Goal: Transaction & Acquisition: Purchase product/service

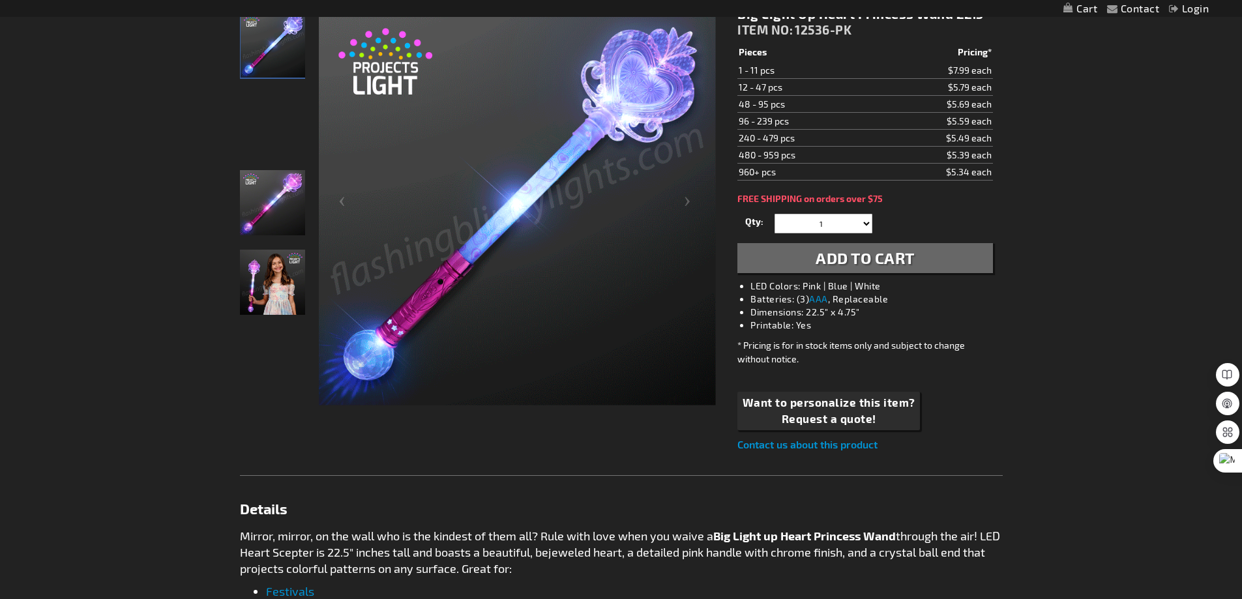
scroll to position [130, 0]
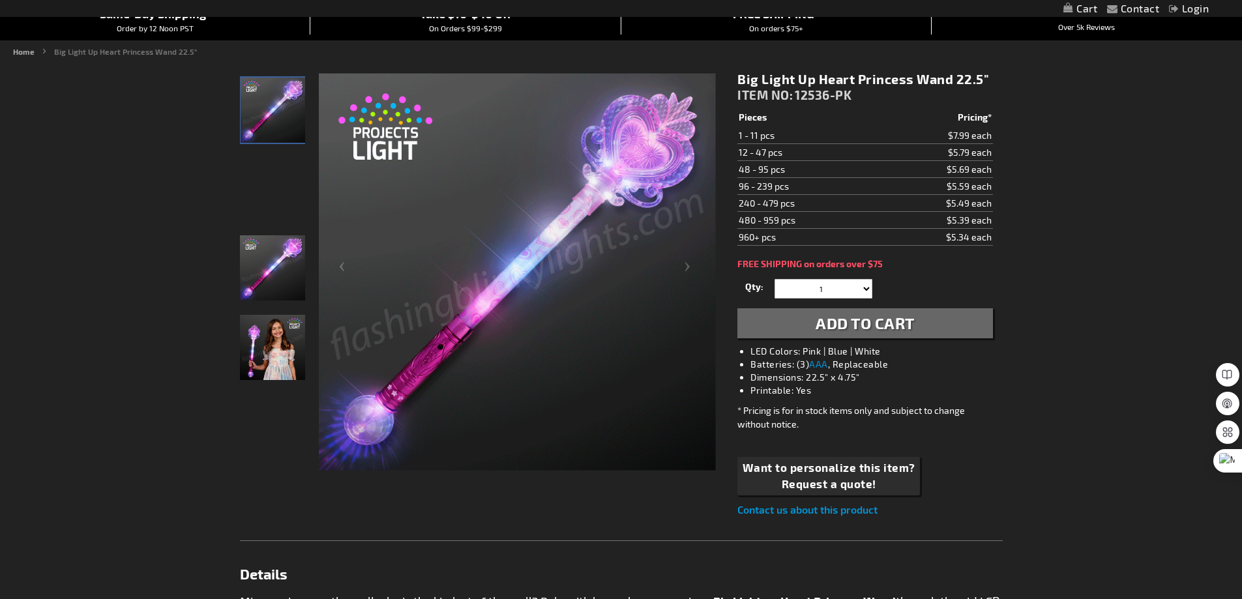
click at [271, 336] on img at bounding box center [272, 347] width 65 height 65
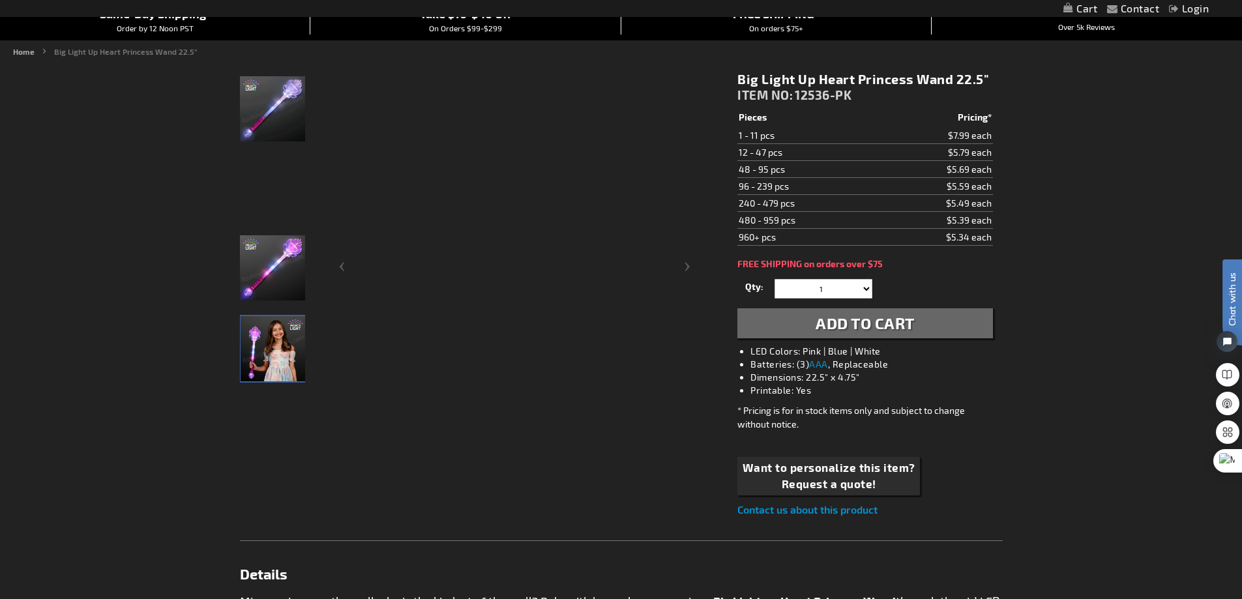
scroll to position [0, 0]
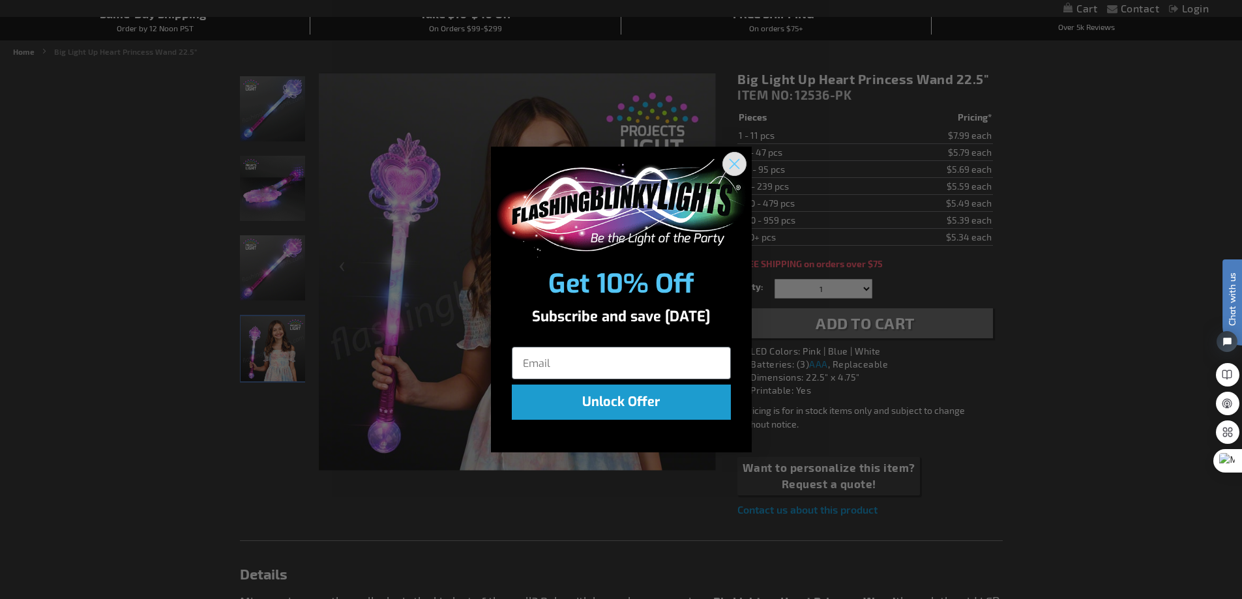
click at [735, 164] on icon "Close dialog" at bounding box center [734, 164] width 9 height 9
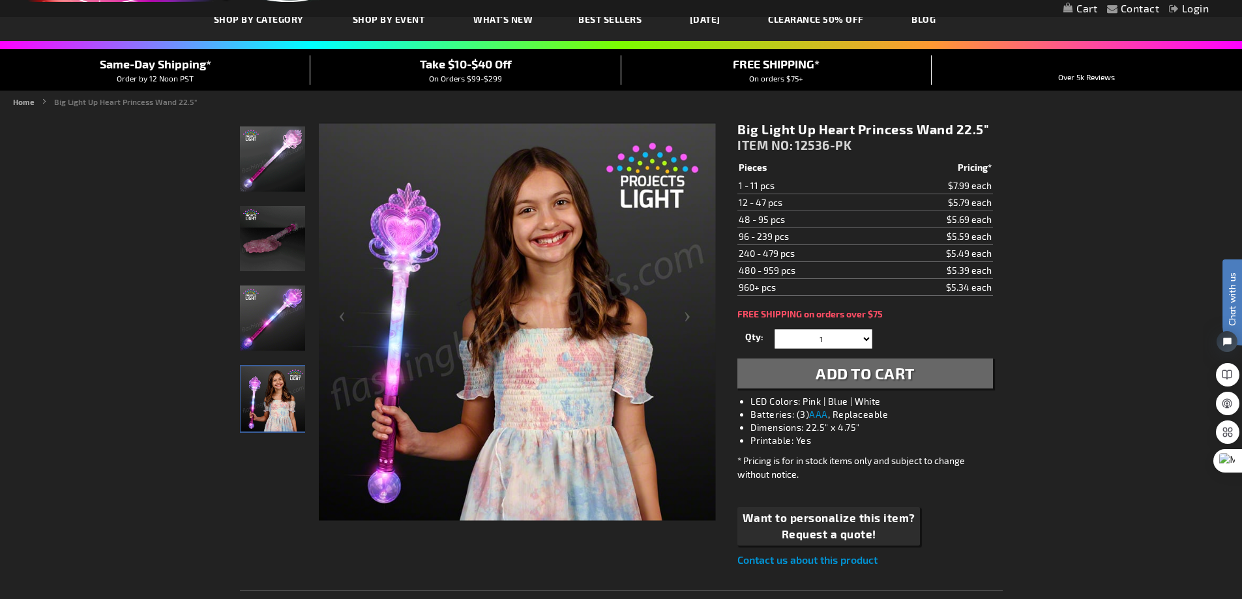
scroll to position [65, 0]
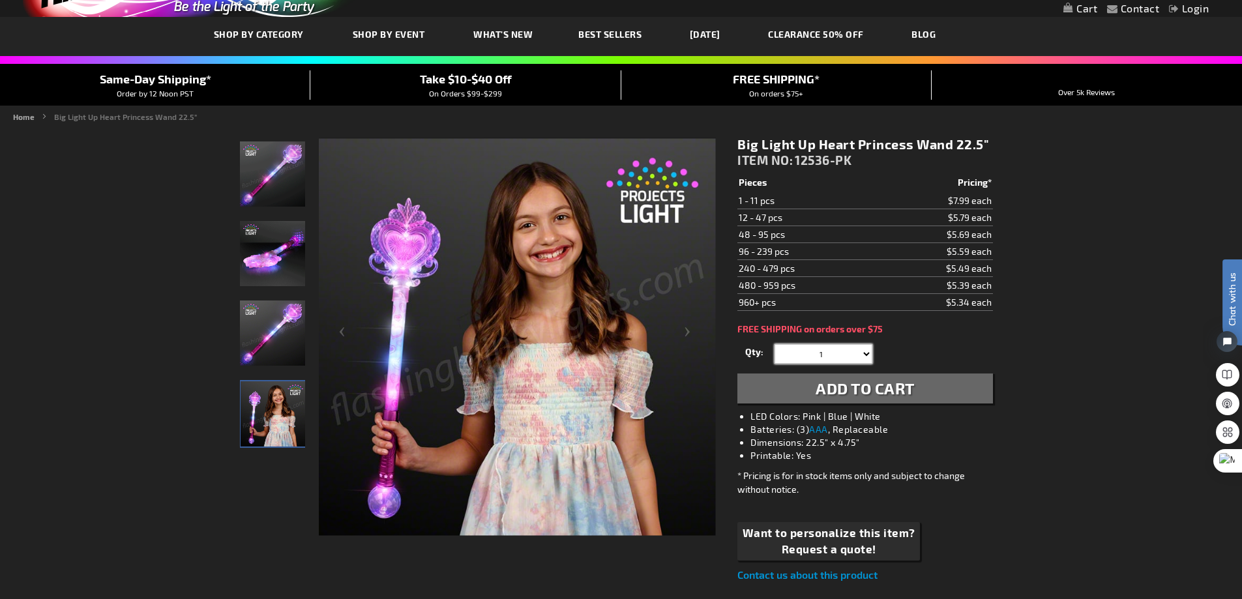
click at [861, 350] on select "1 2 3 4 5 6 7 8 9 10 11 12 24 36 48 60 72 84 96 108 120" at bounding box center [824, 354] width 98 height 20
click at [859, 351] on select "1 2 3 4 5 6 7 8 9 10 11 12 24 36 48 60 72 84 96 108 120" at bounding box center [824, 354] width 98 height 20
click at [775, 344] on select "1 2 3 4 5 6 7 8 9 10 11 12 24 36 48 60 72 84 96 108 120" at bounding box center [824, 354] width 98 height 20
click at [867, 351] on select "1 2 3 4 5 6 7 8 9 10 11 12 24 36 48 60 72 84 96 108 120" at bounding box center [824, 354] width 98 height 20
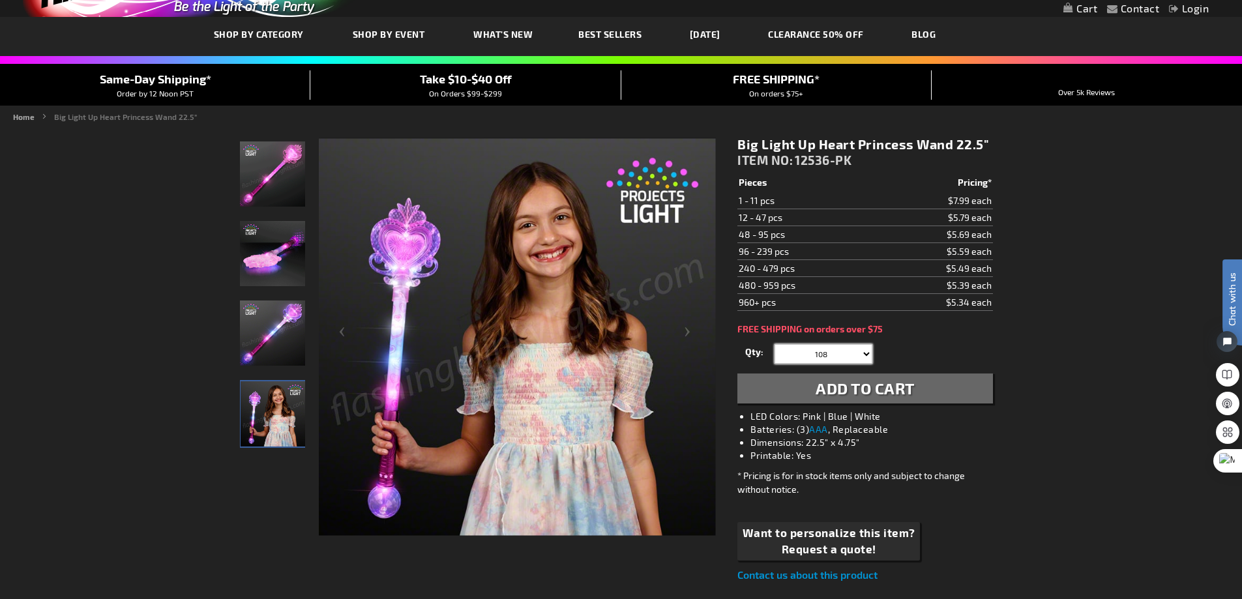
select select "5028"
click at [775, 344] on select "1 2 3 4 5 6 7 8 9 10 11 12 24 36 48 60 72 84 96 108 120" at bounding box center [824, 354] width 98 height 20
click at [880, 397] on span "Add to Cart" at bounding box center [865, 388] width 99 height 19
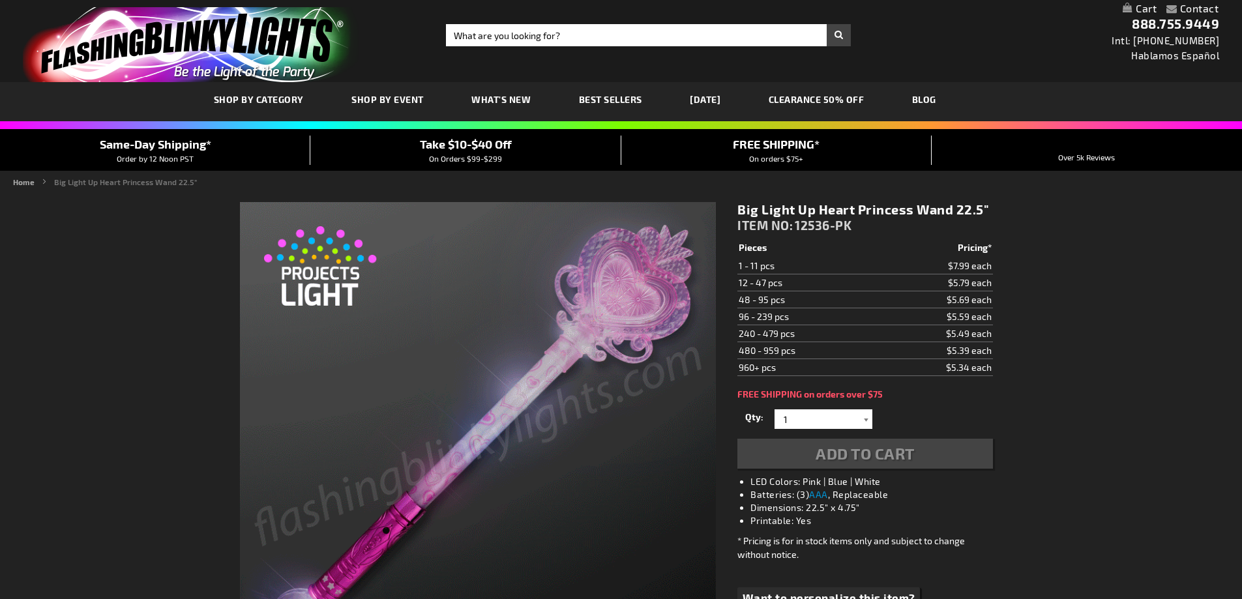
click at [863, 409] on div at bounding box center [865, 419] width 13 height 20
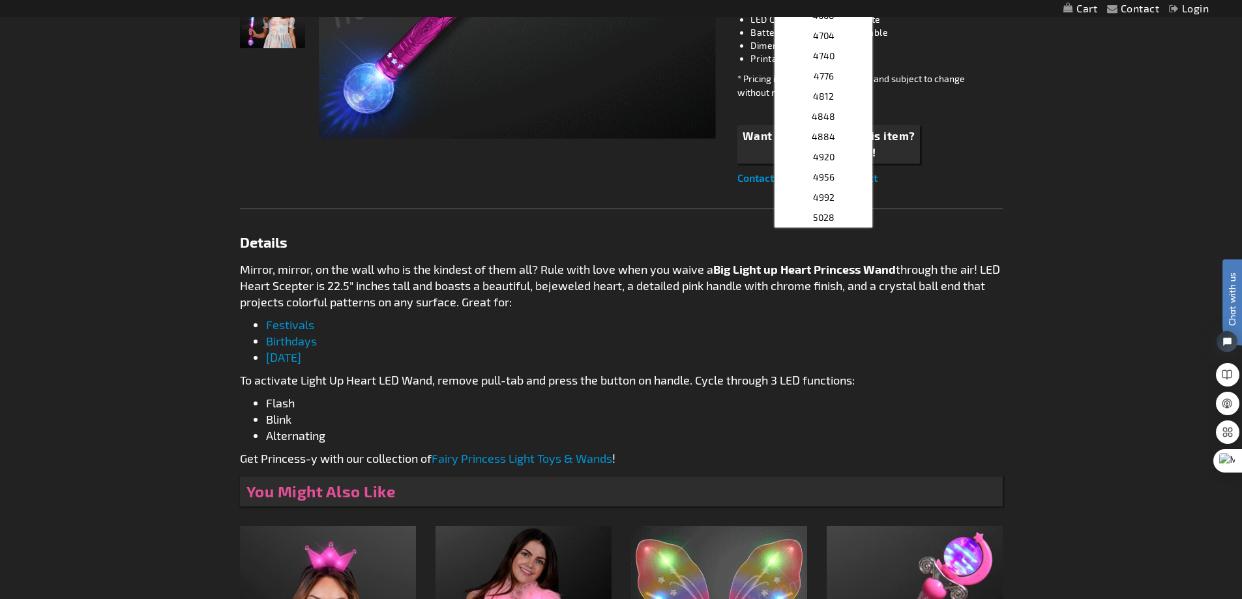
scroll to position [456, 0]
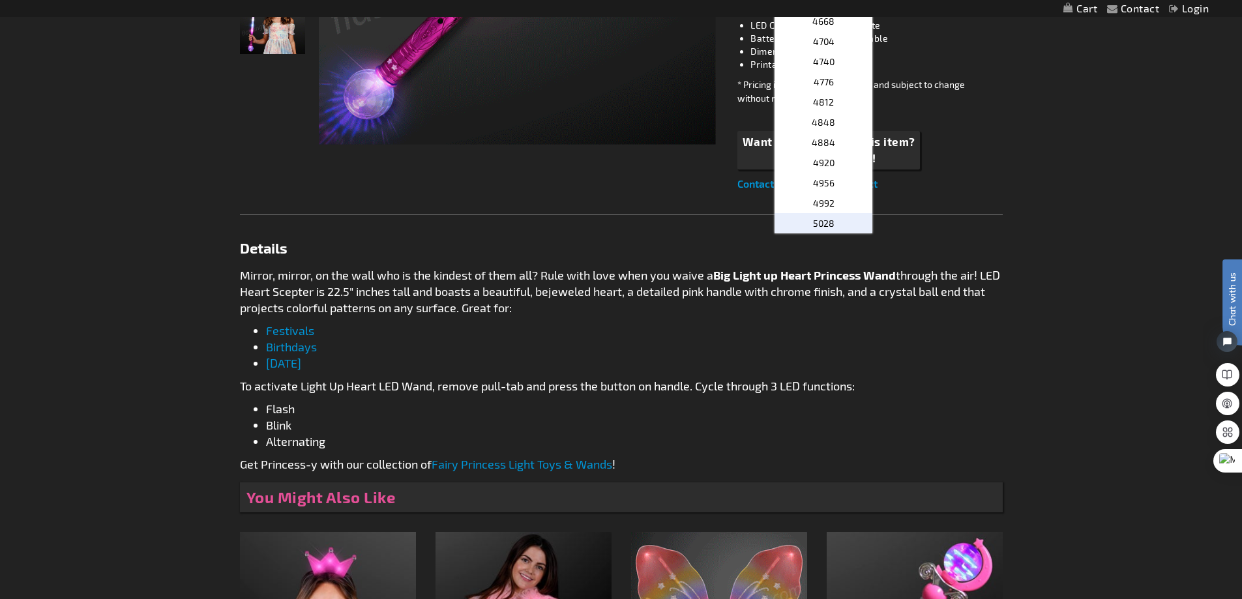
click at [833, 219] on p "5028" at bounding box center [824, 223] width 98 height 20
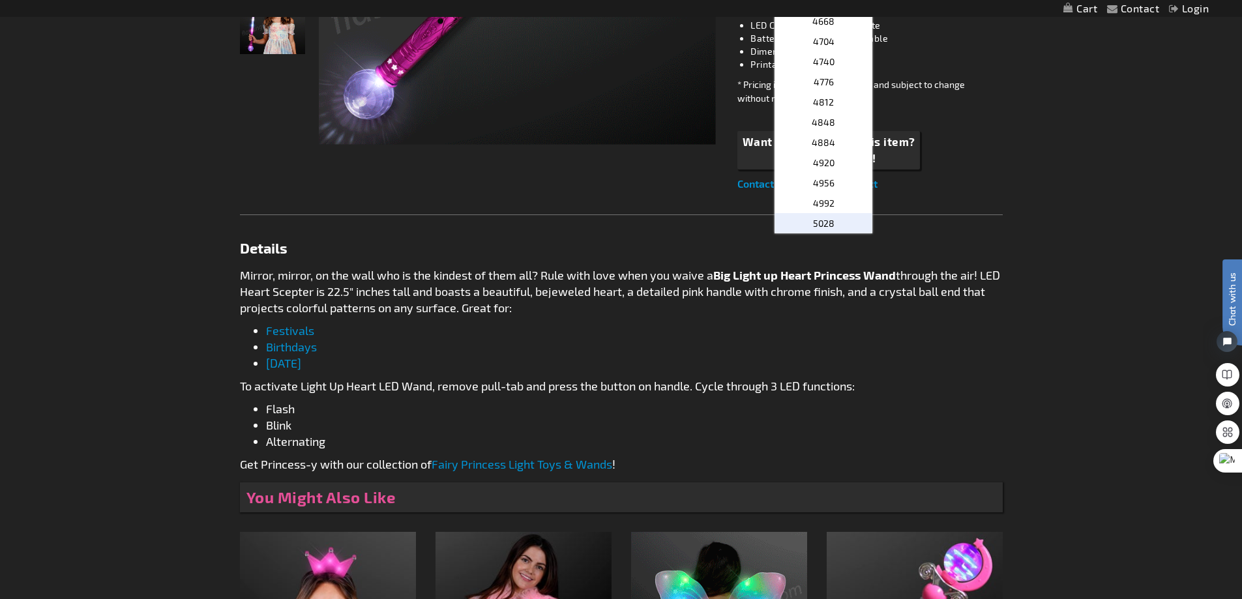
type input "5028"
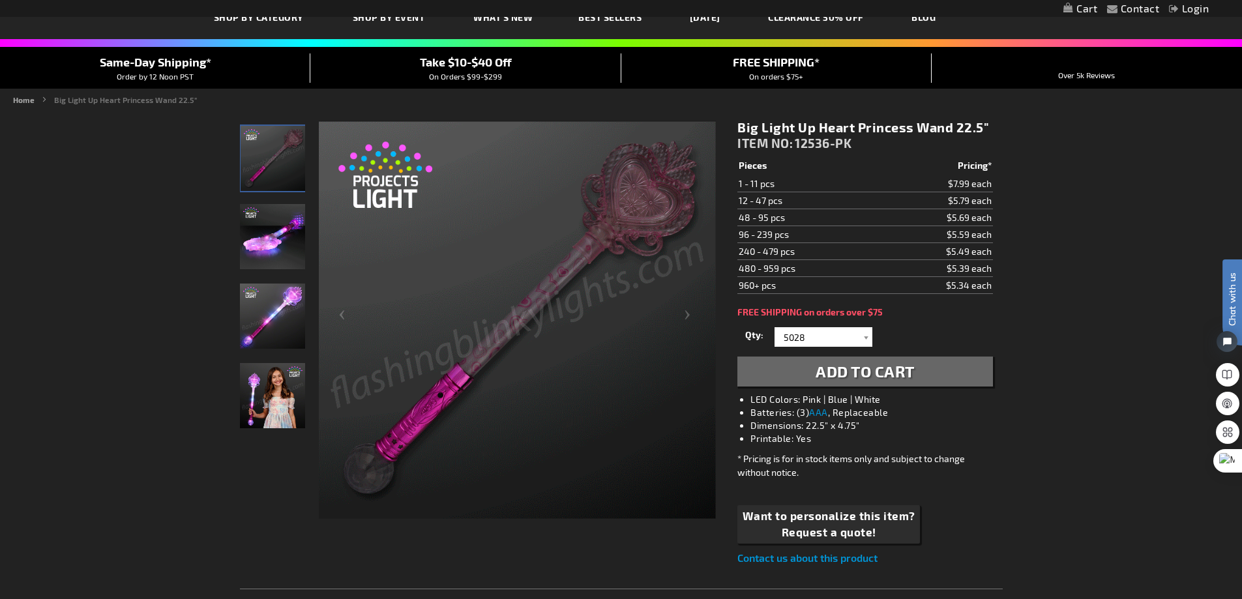
scroll to position [130, 0]
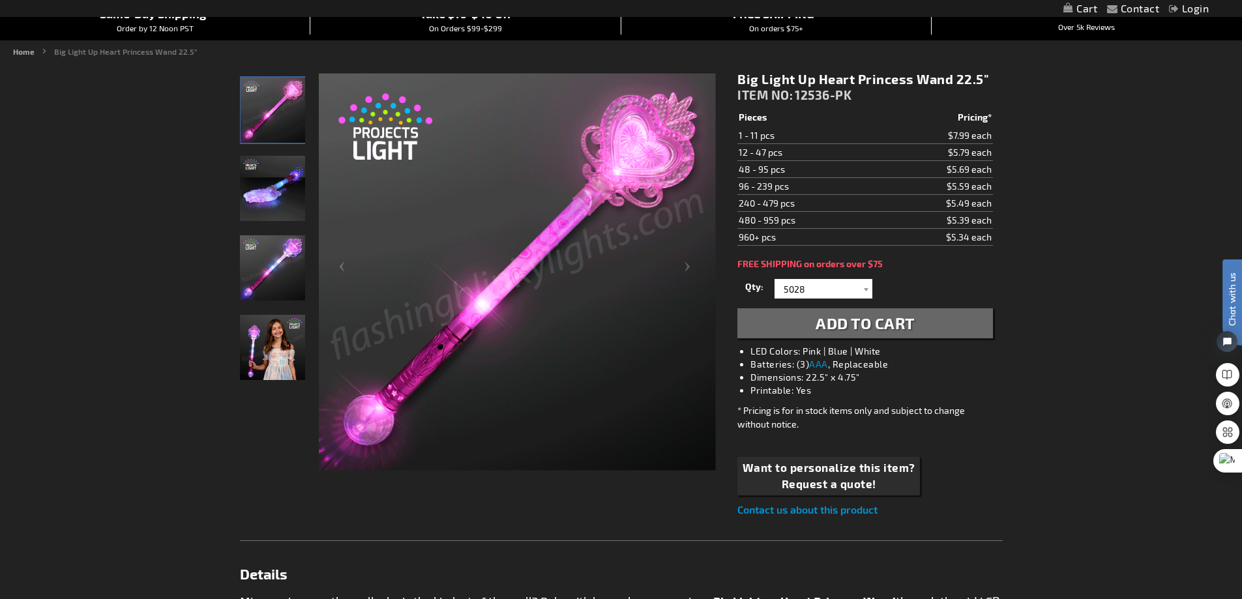
click at [874, 318] on span "Add to Cart" at bounding box center [865, 323] width 99 height 19
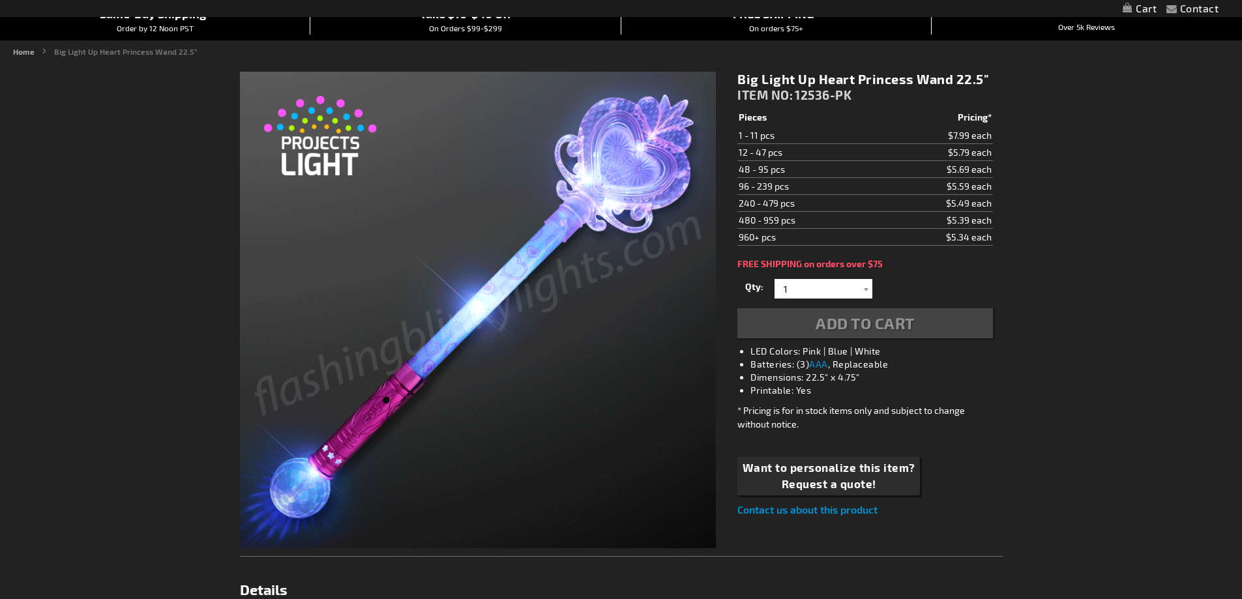
scroll to position [130, 0]
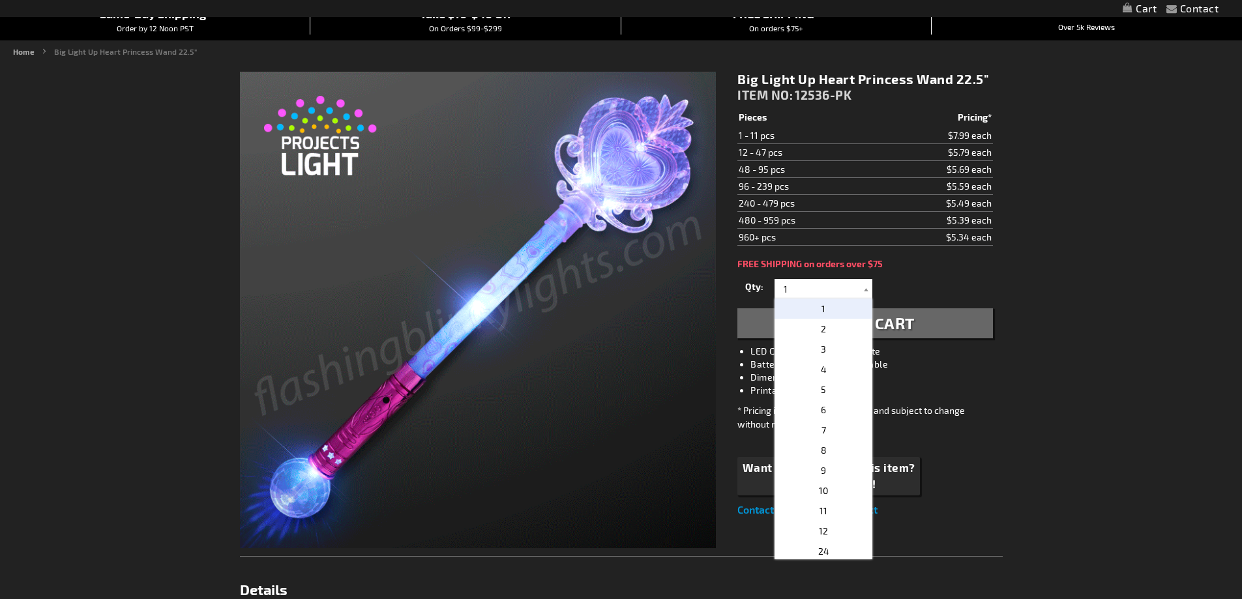
click at [803, 293] on input "1" at bounding box center [825, 289] width 95 height 20
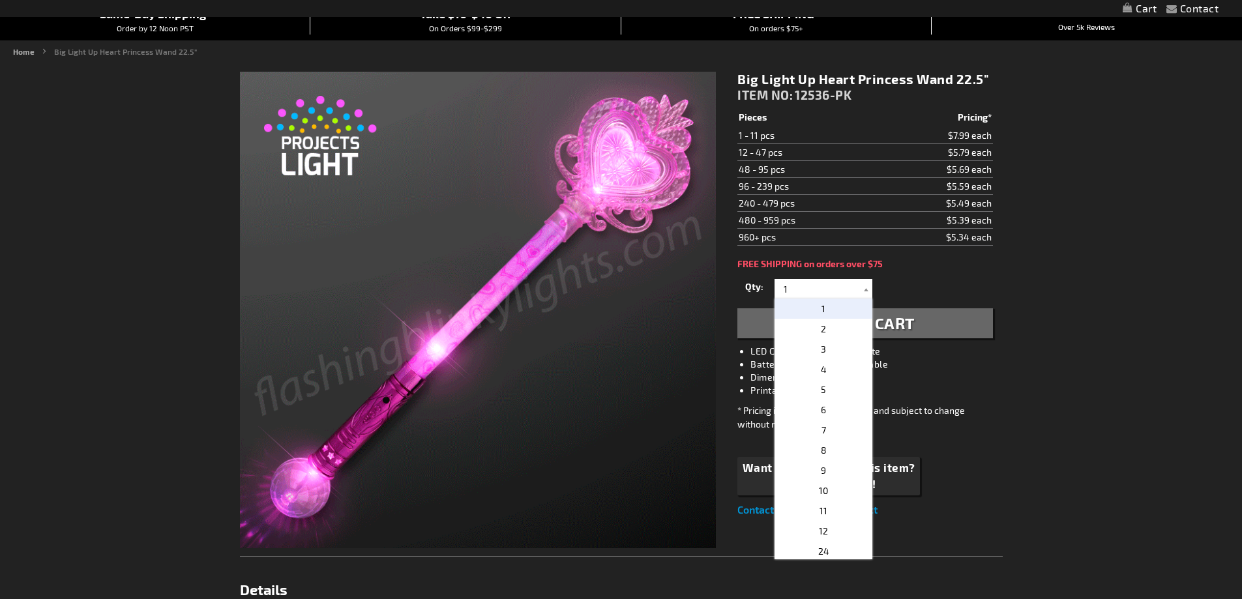
click at [803, 293] on input "1" at bounding box center [825, 289] width 95 height 20
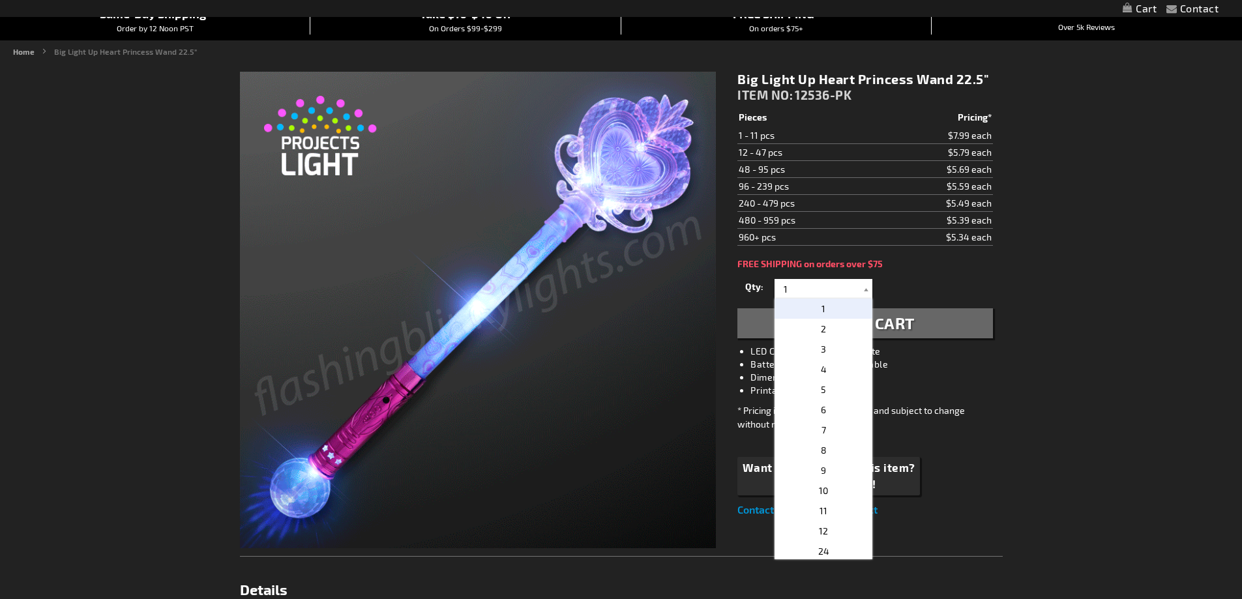
click at [803, 293] on input "1" at bounding box center [825, 289] width 95 height 20
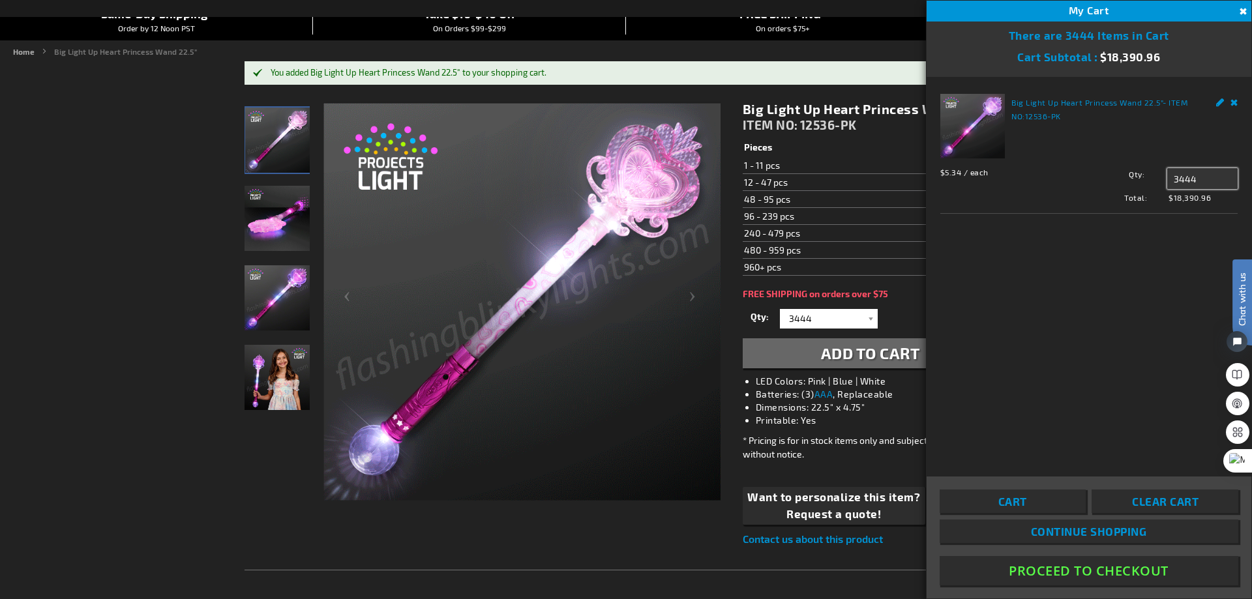
click at [1203, 182] on input "3444" at bounding box center [1202, 178] width 70 height 21
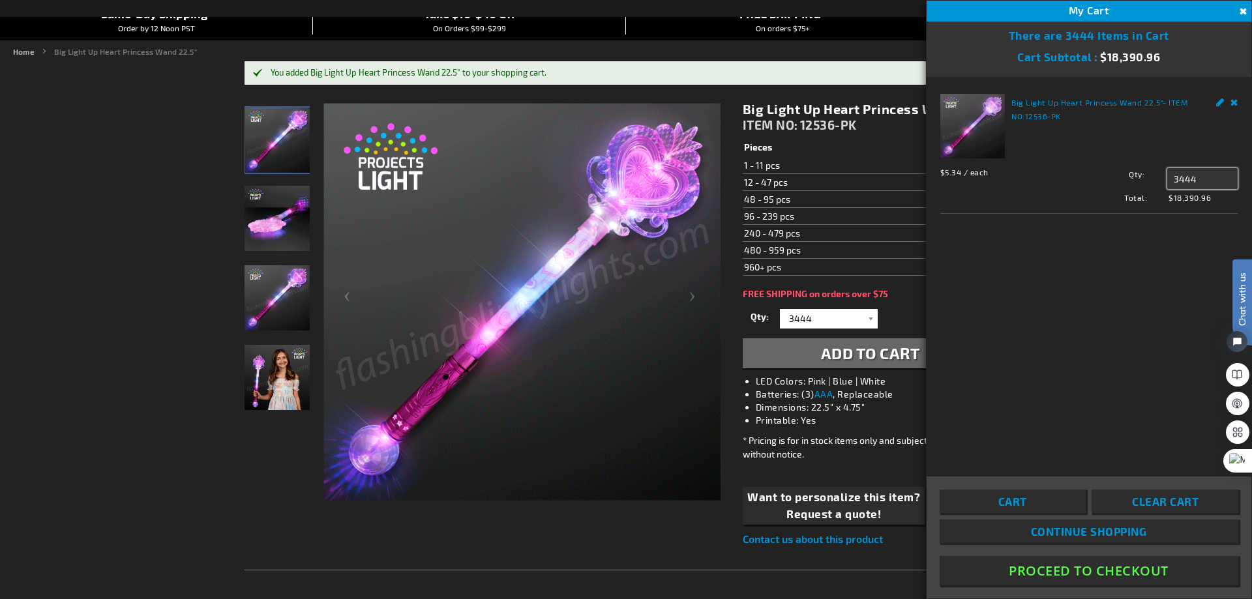
click at [1199, 180] on input "3444" at bounding box center [1202, 178] width 70 height 21
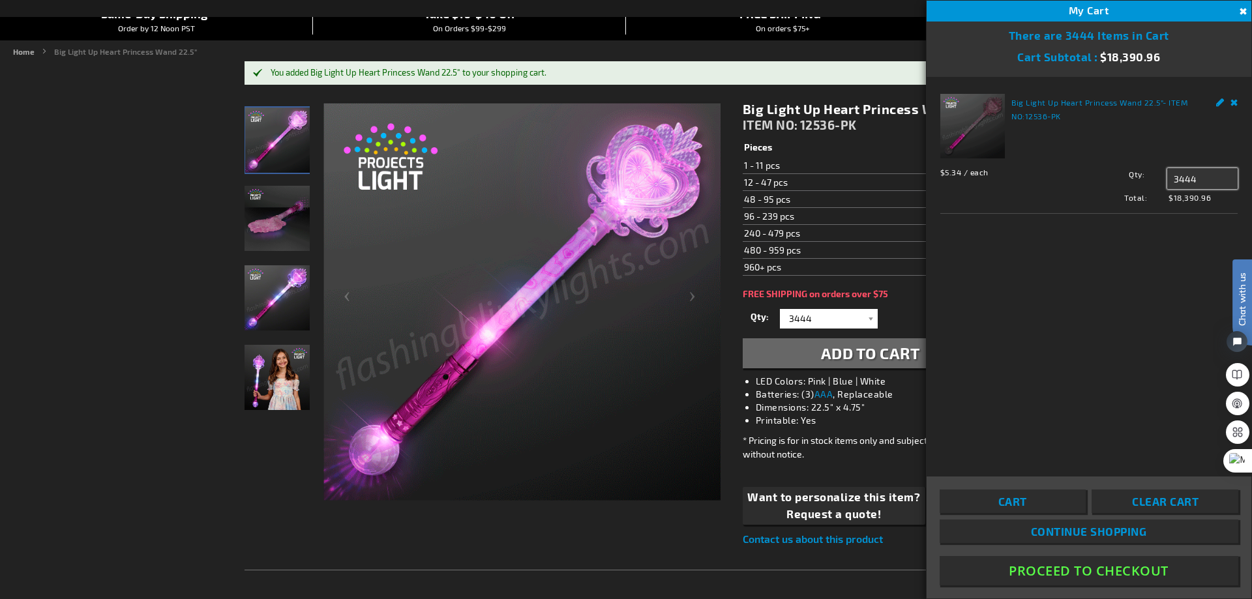
click at [1199, 180] on input "3444" at bounding box center [1202, 178] width 70 height 21
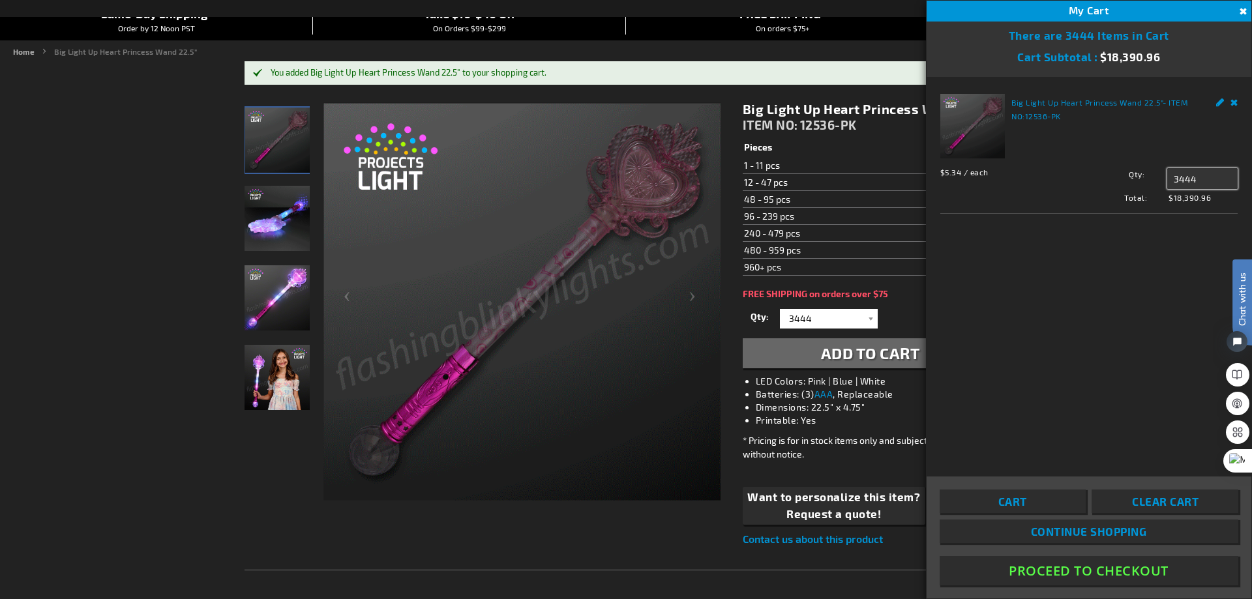
click at [1199, 180] on input "3444" at bounding box center [1202, 178] width 70 height 21
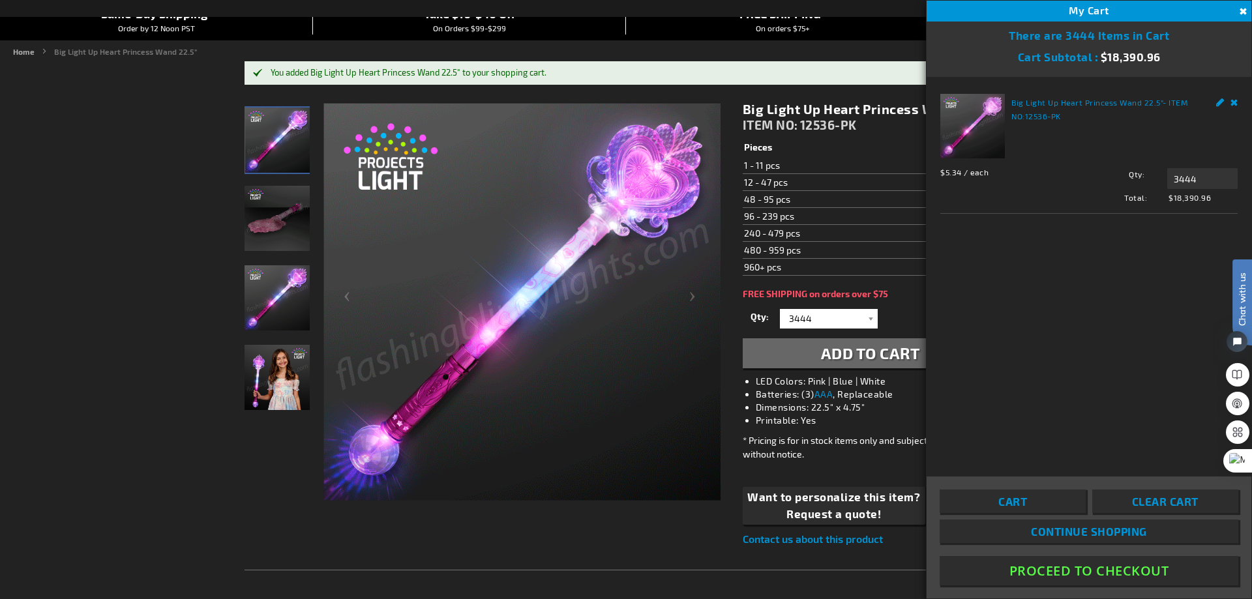
click at [903, 303] on div "Big Light Up Heart Princess Wand 22.5" ITEM NO: 12536-PK $5.34 Pieces Pricing* …" at bounding box center [870, 324] width 275 height 466
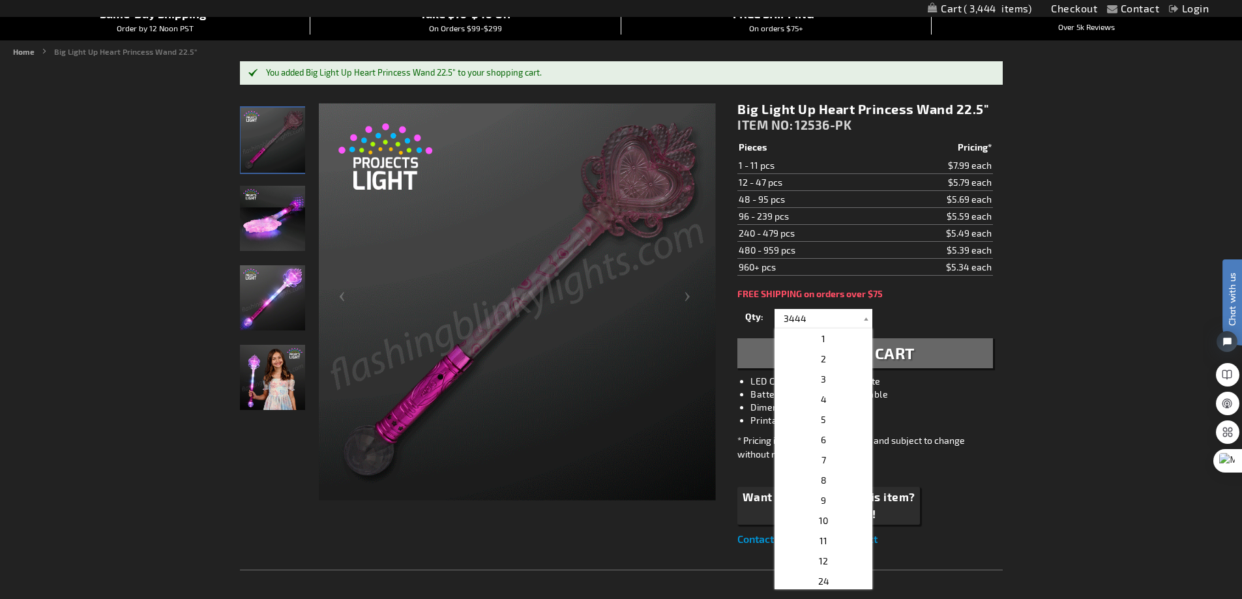
click at [940, 290] on div "FREE SHIPPING on orders over $75" at bounding box center [864, 294] width 255 height 10
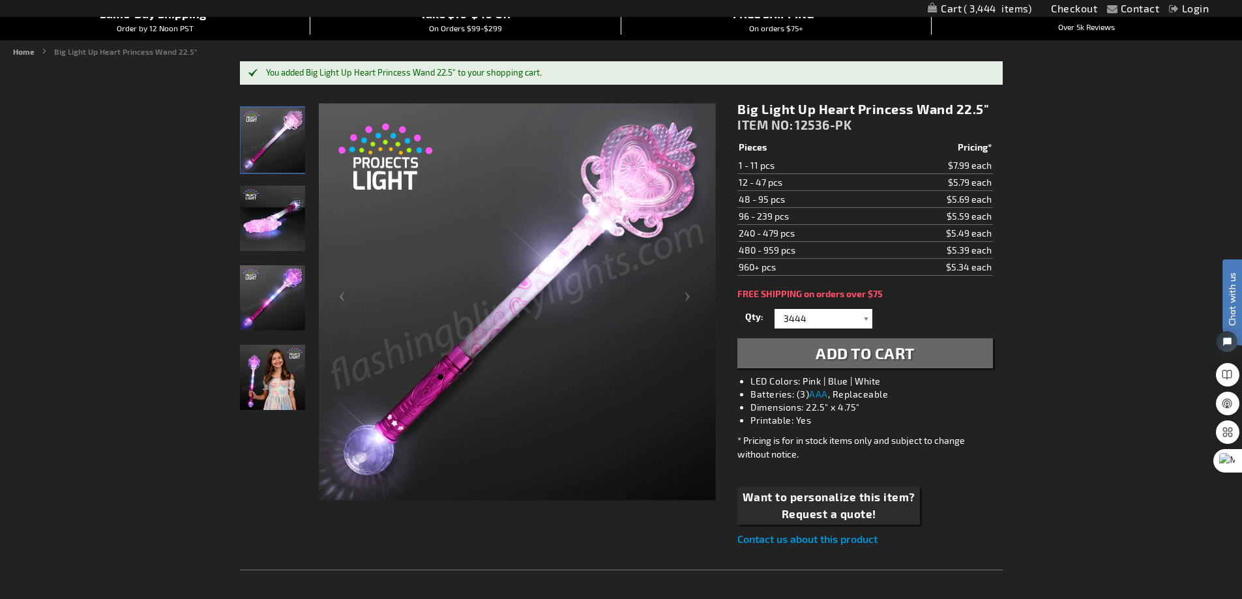
click at [860, 316] on div at bounding box center [865, 319] width 13 height 20
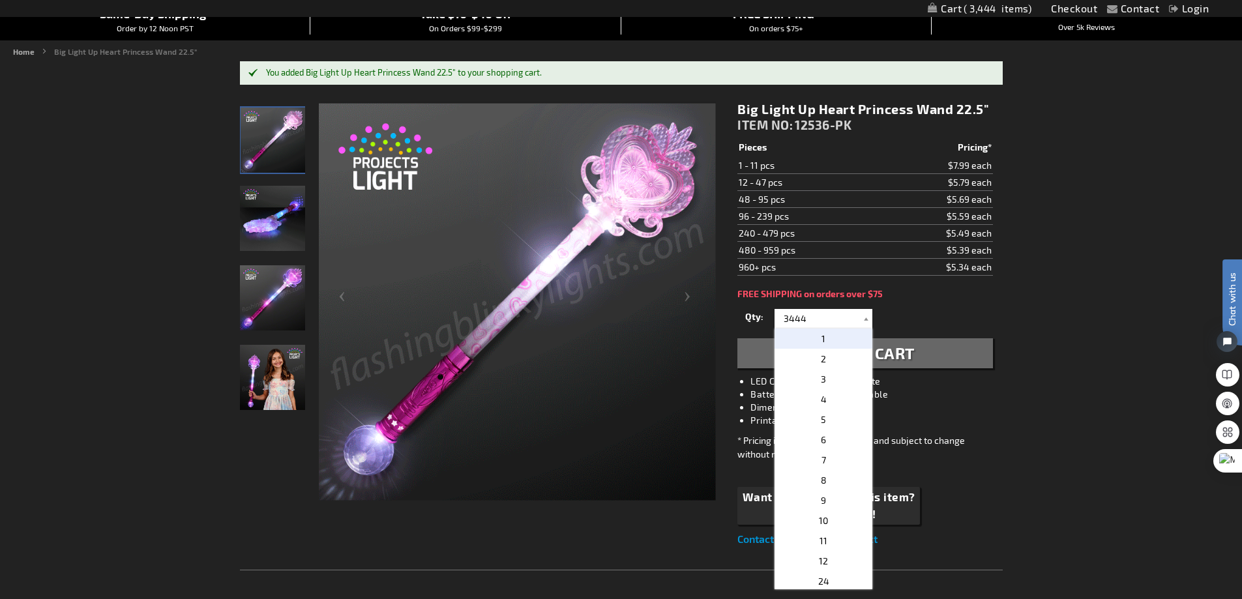
click at [820, 330] on p "1" at bounding box center [824, 339] width 98 height 20
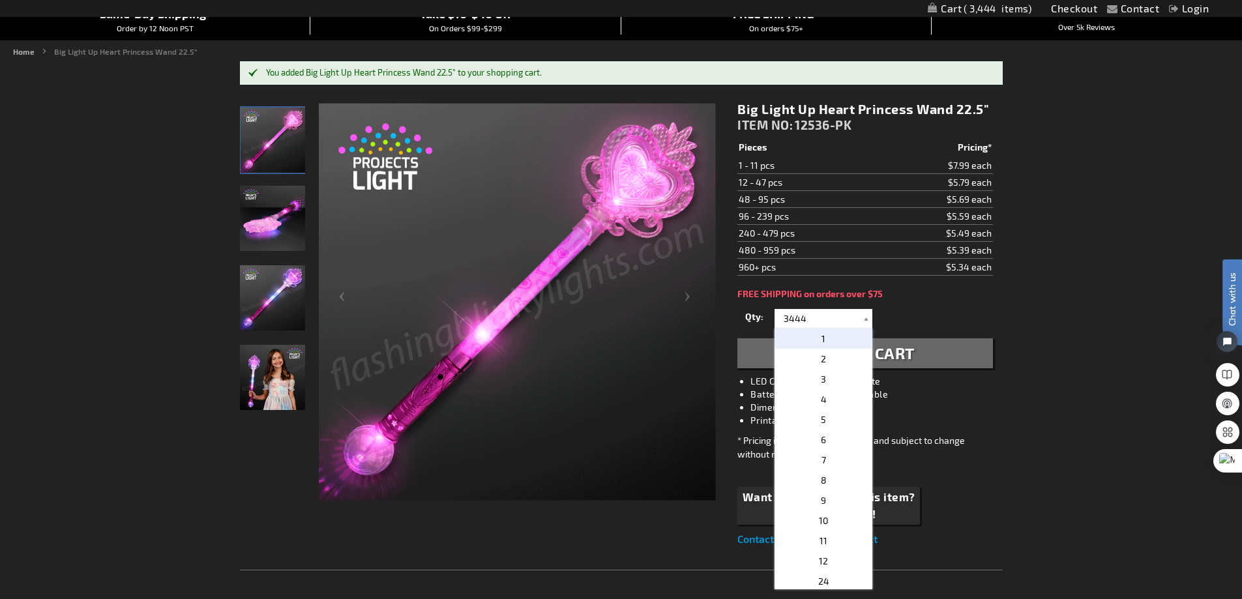
type input "1"
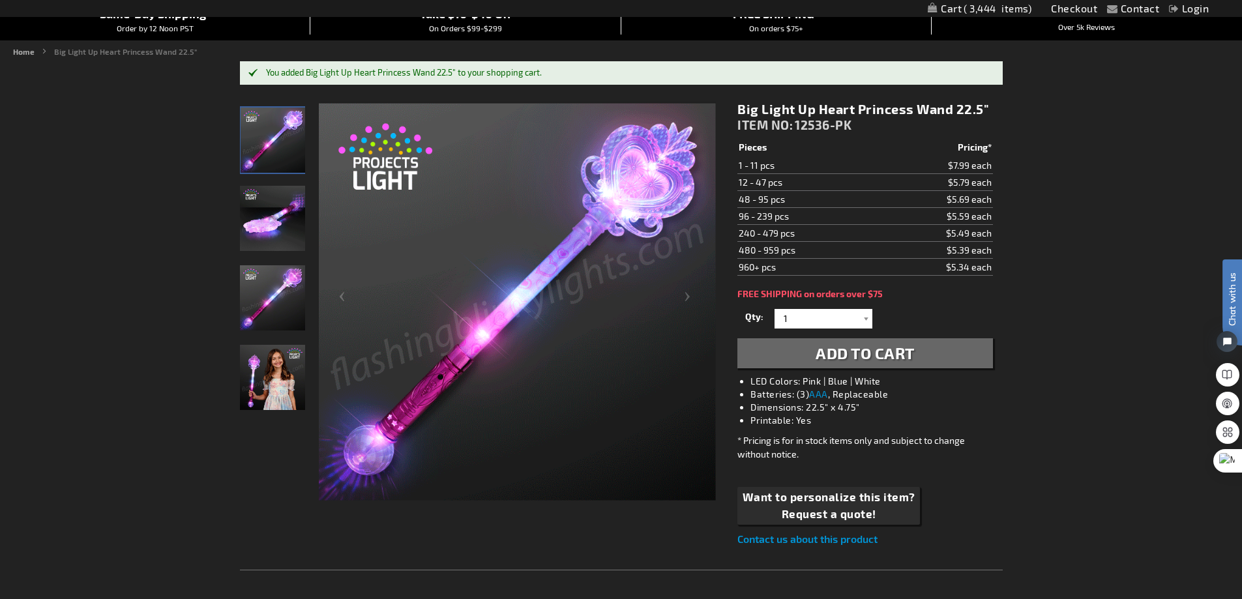
click at [1009, 6] on span "3,444" at bounding box center [998, 9] width 68 height 12
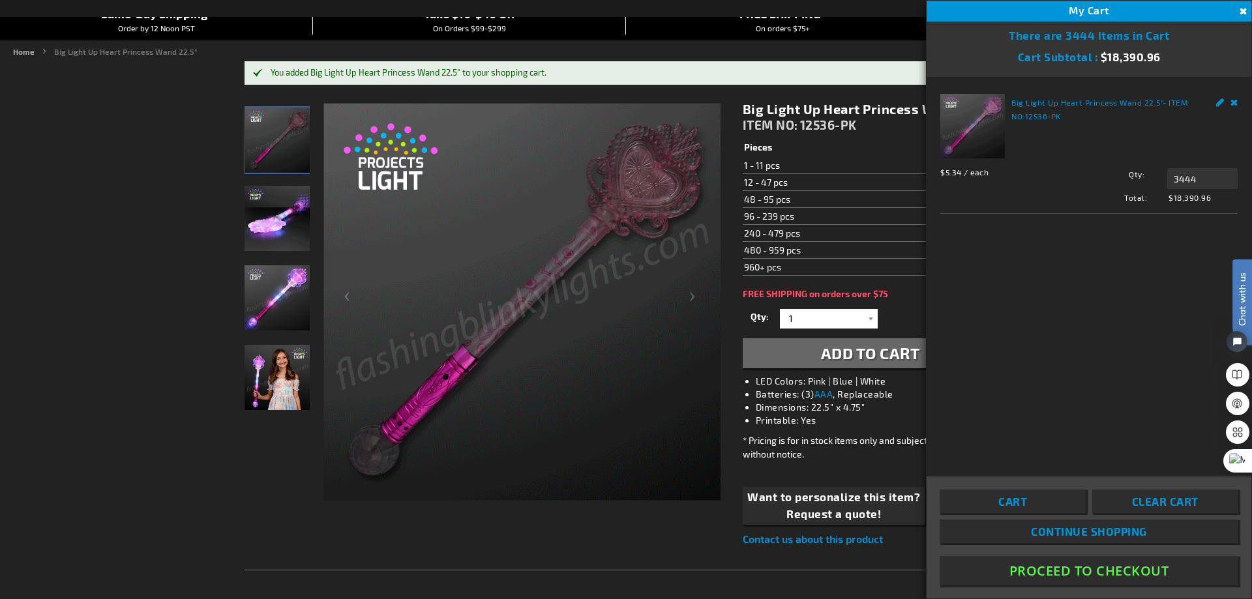
click at [1230, 103] on div "Edit Remove" at bounding box center [1220, 101] width 36 height 14
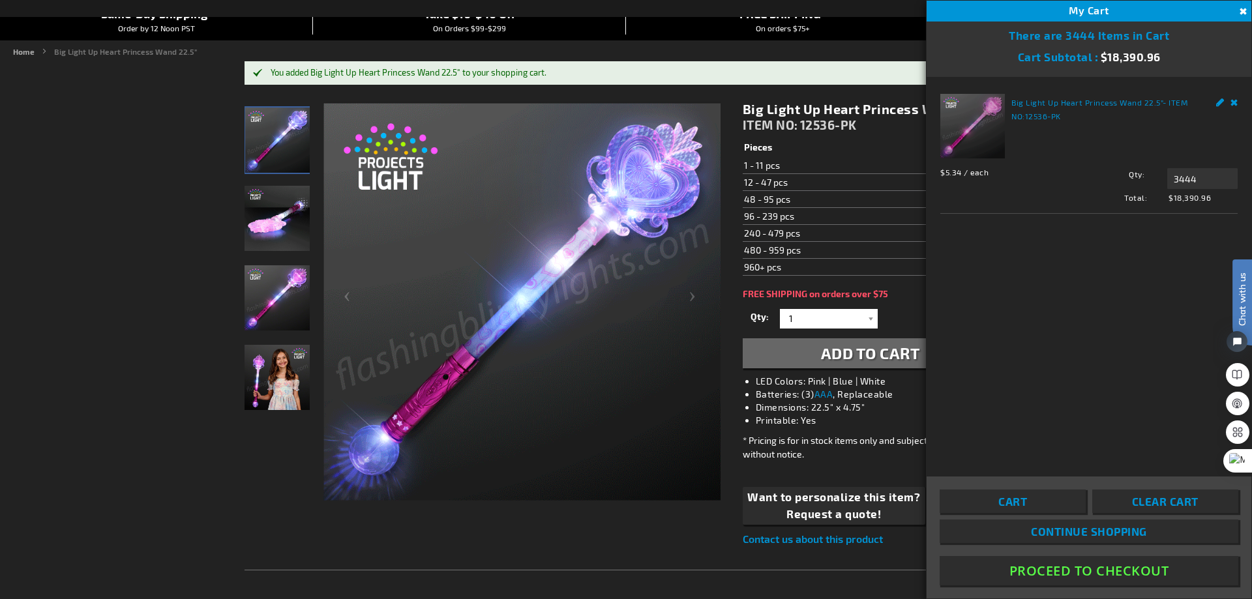
click at [1228, 98] on div "Edit Remove" at bounding box center [1220, 101] width 36 height 14
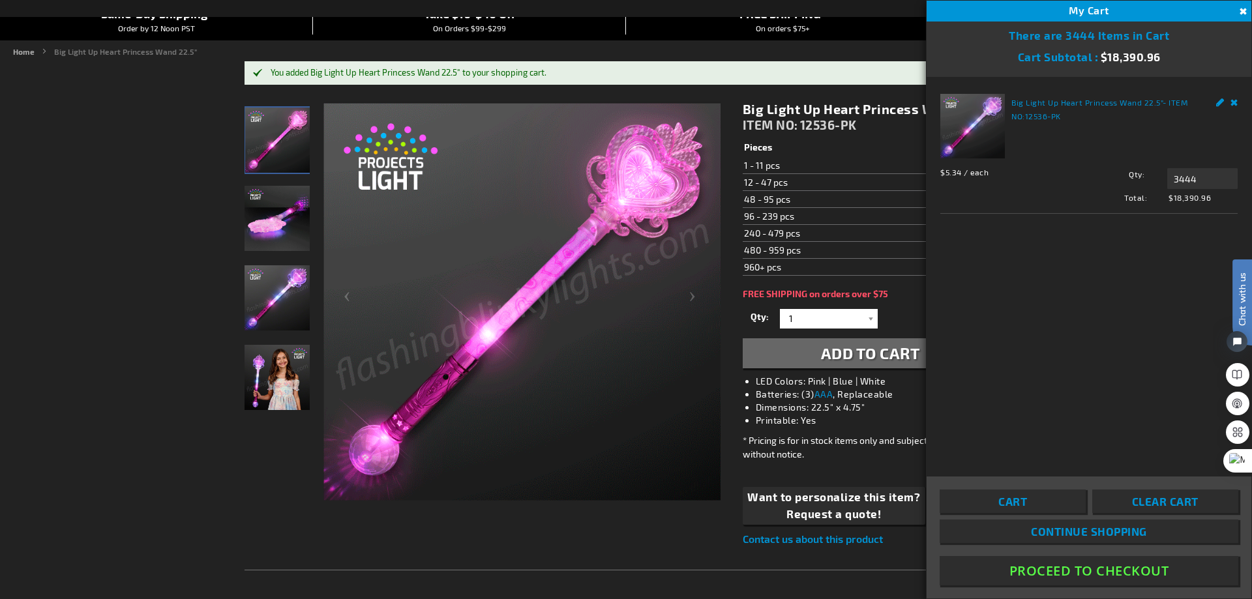
click at [1232, 100] on link "Remove" at bounding box center [1234, 101] width 8 height 14
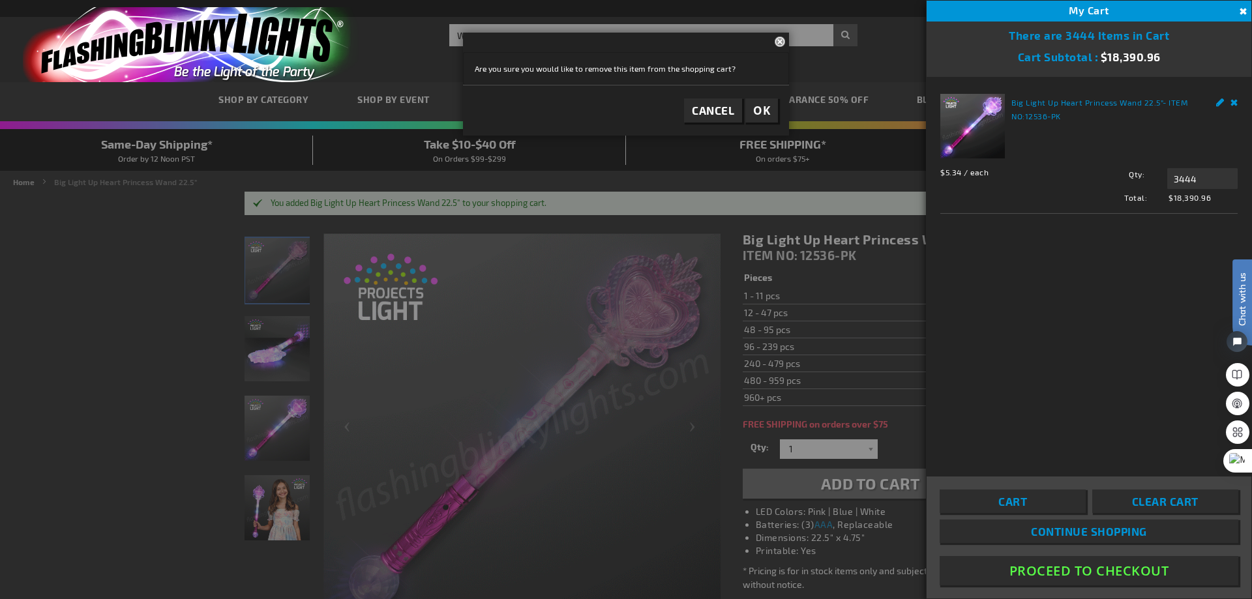
click at [762, 109] on span "OK" at bounding box center [761, 110] width 17 height 15
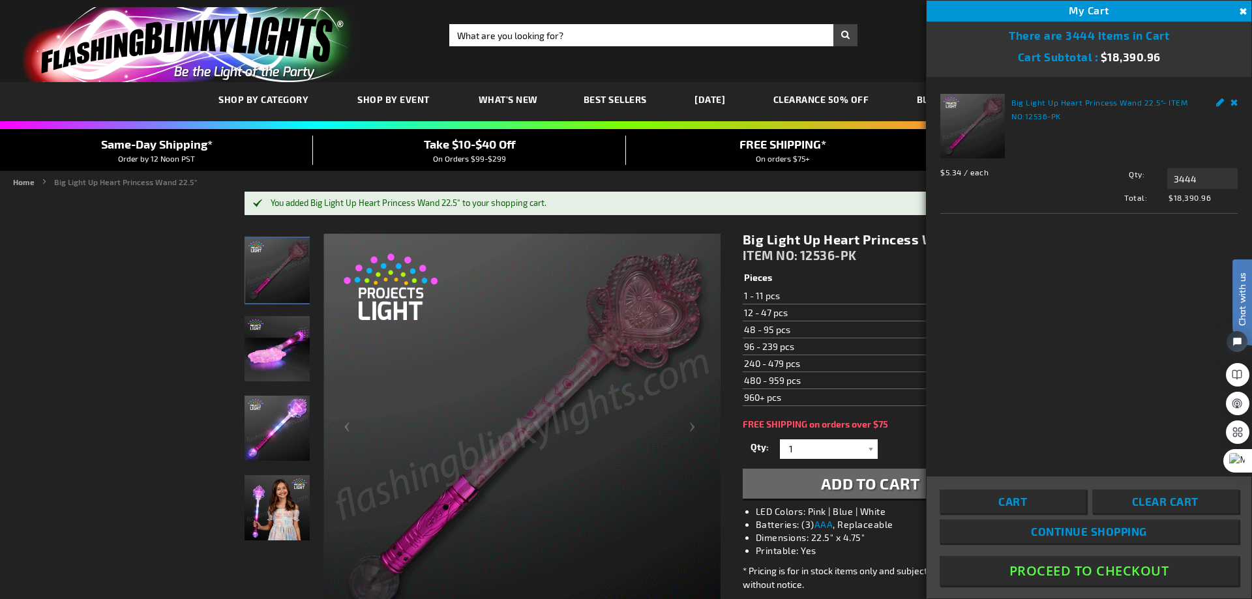
click at [1233, 102] on link "Remove" at bounding box center [1234, 101] width 8 height 14
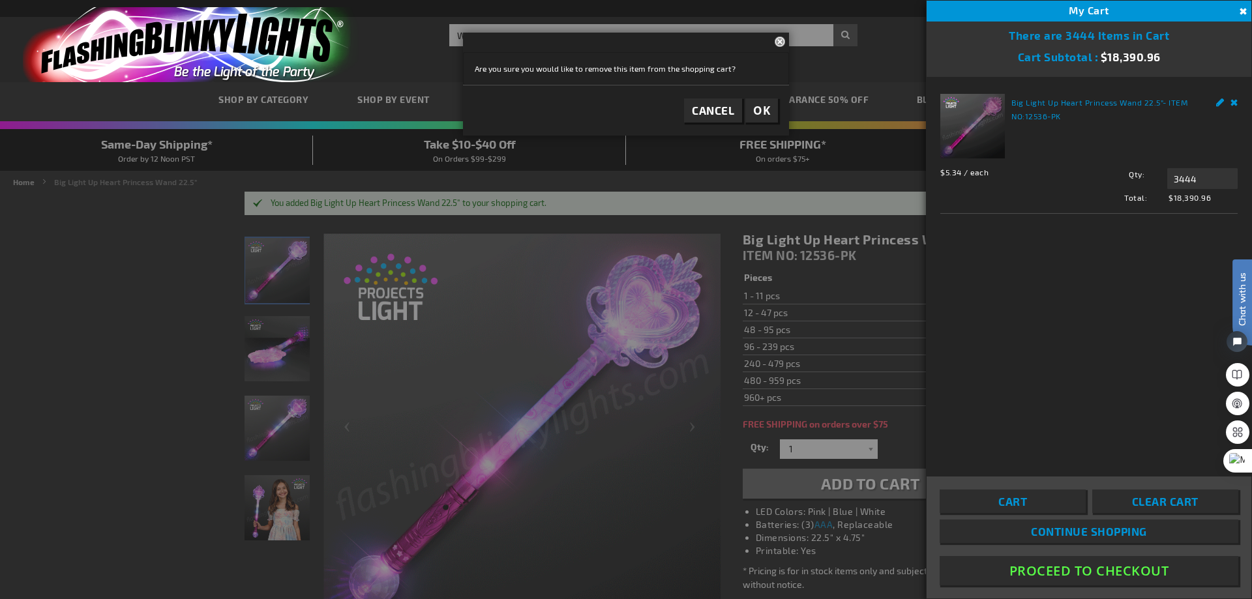
click at [764, 114] on span "OK" at bounding box center [761, 110] width 17 height 15
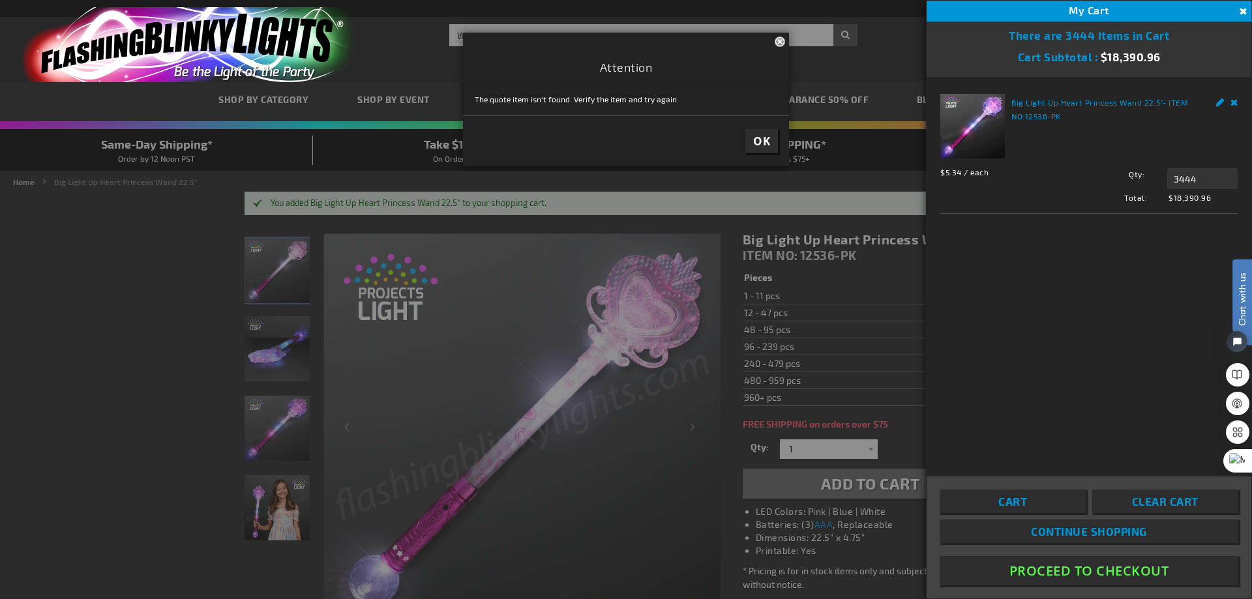
click at [767, 136] on span "OK" at bounding box center [761, 141] width 17 height 15
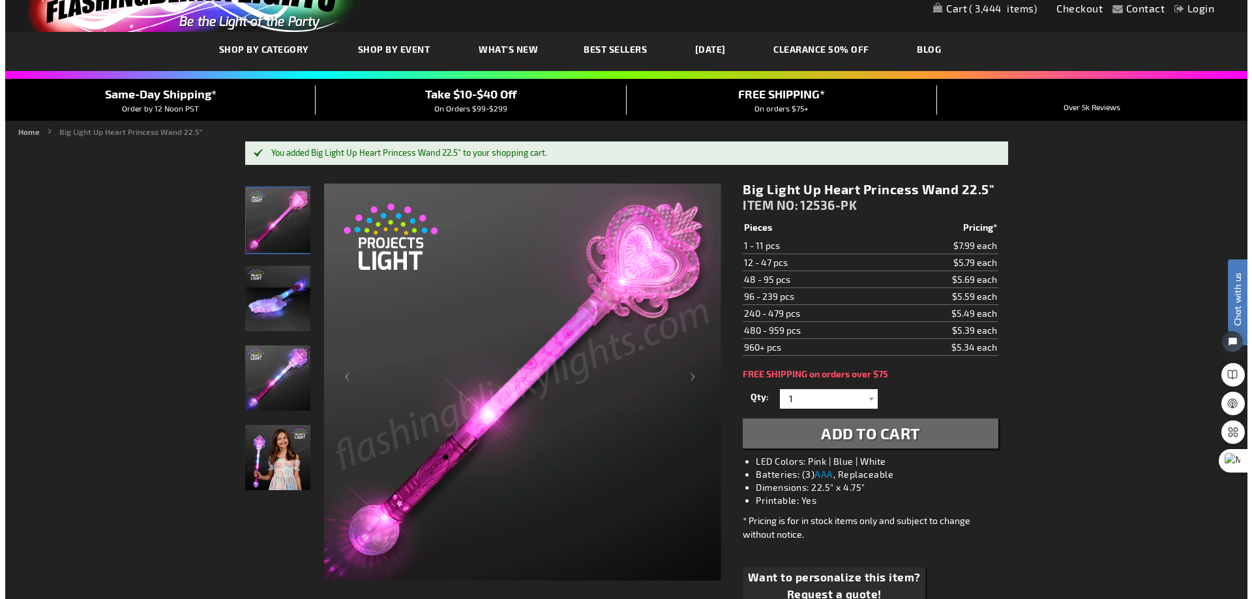
scroll to position [130, 0]
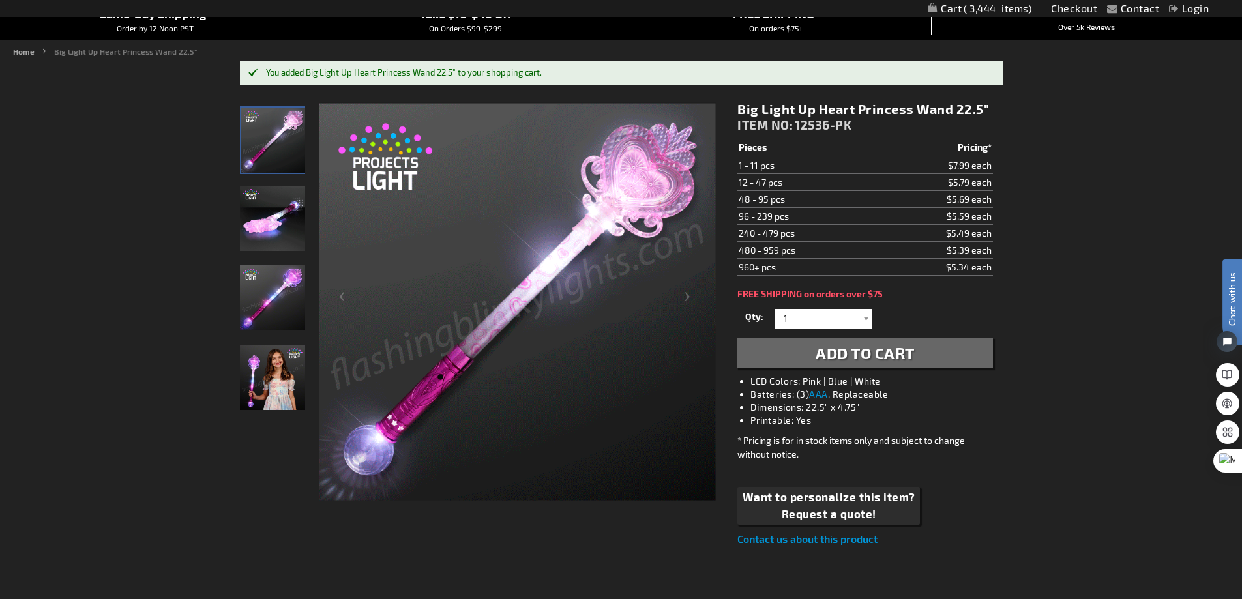
click at [891, 352] on span "Add to Cart" at bounding box center [865, 353] width 99 height 19
